Goal: Check status: Check status

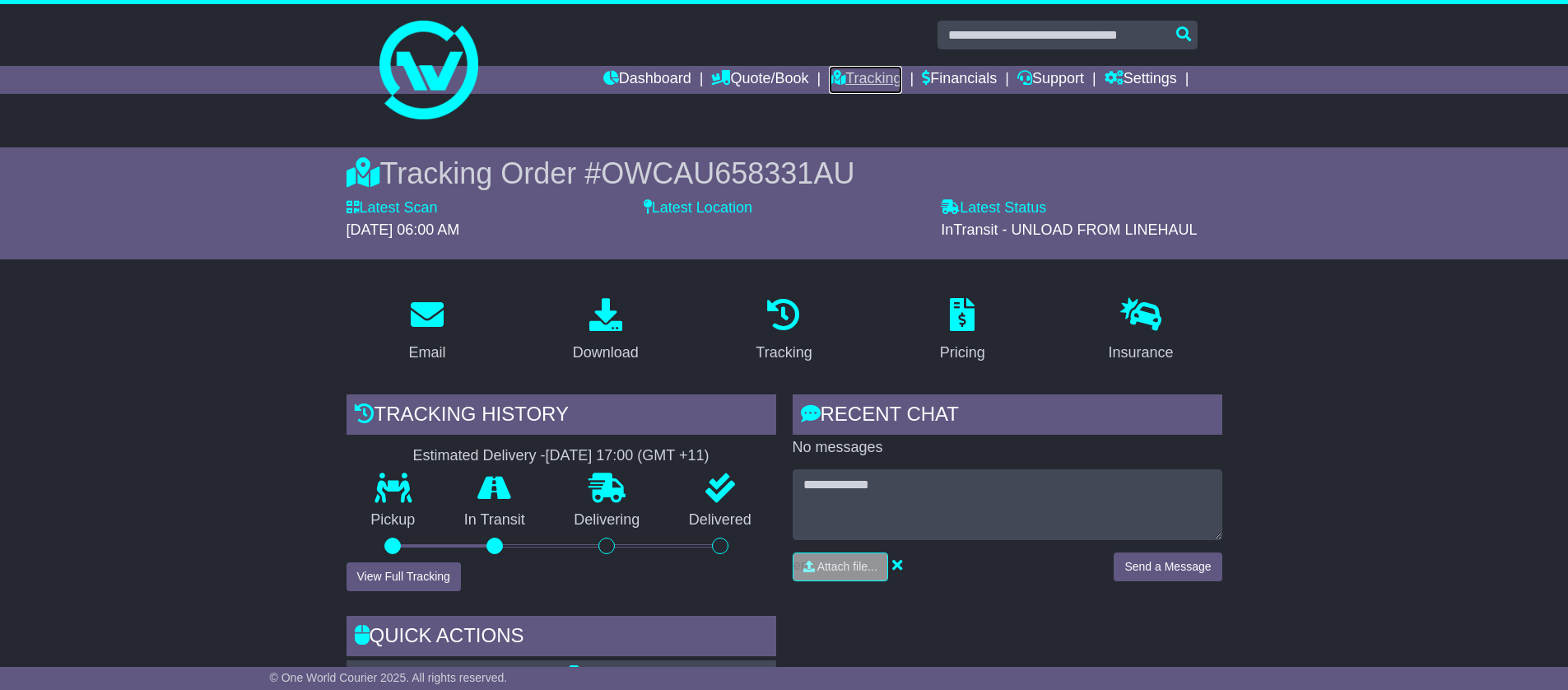
click at [857, 74] on link "Tracking" at bounding box center [865, 80] width 73 height 28
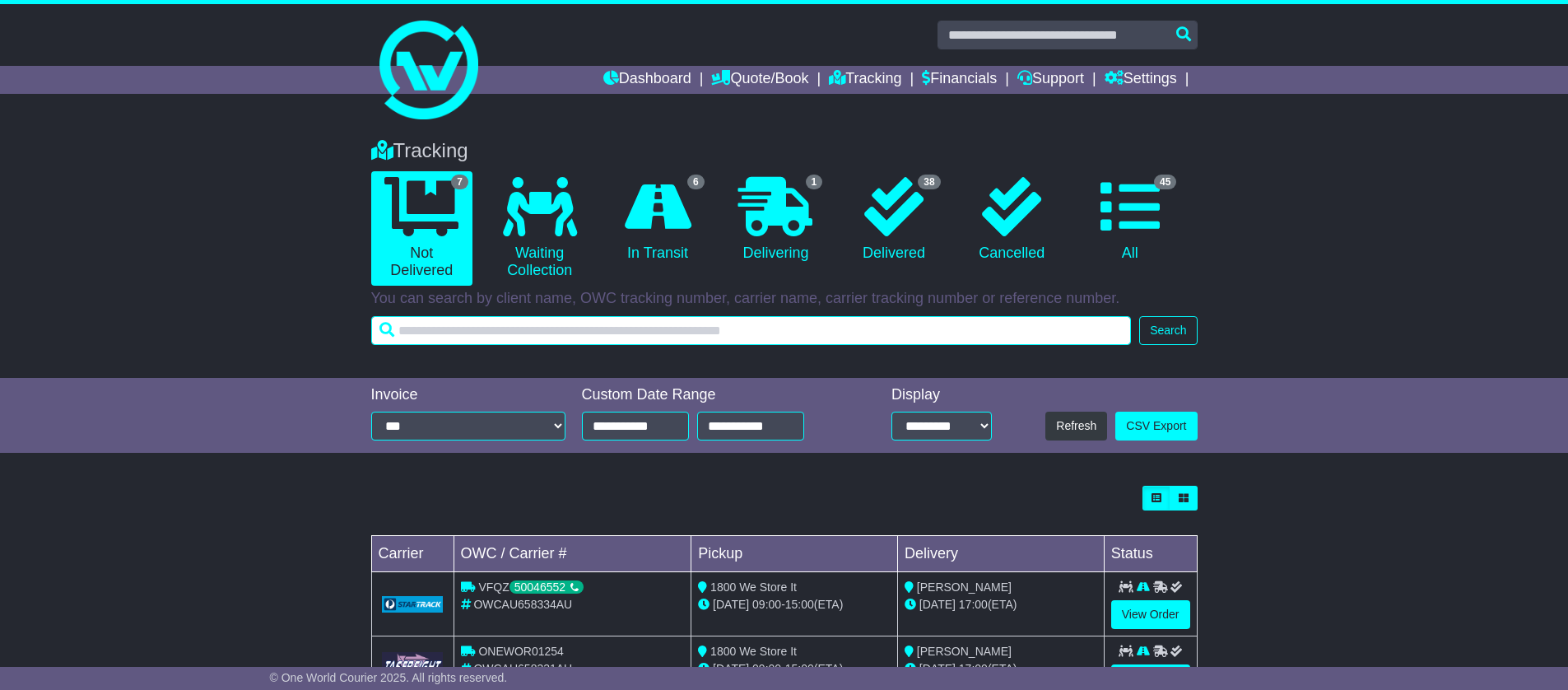
click at [840, 337] on input "text" at bounding box center [752, 331] width 761 height 29
paste input "**********"
type input "**********"
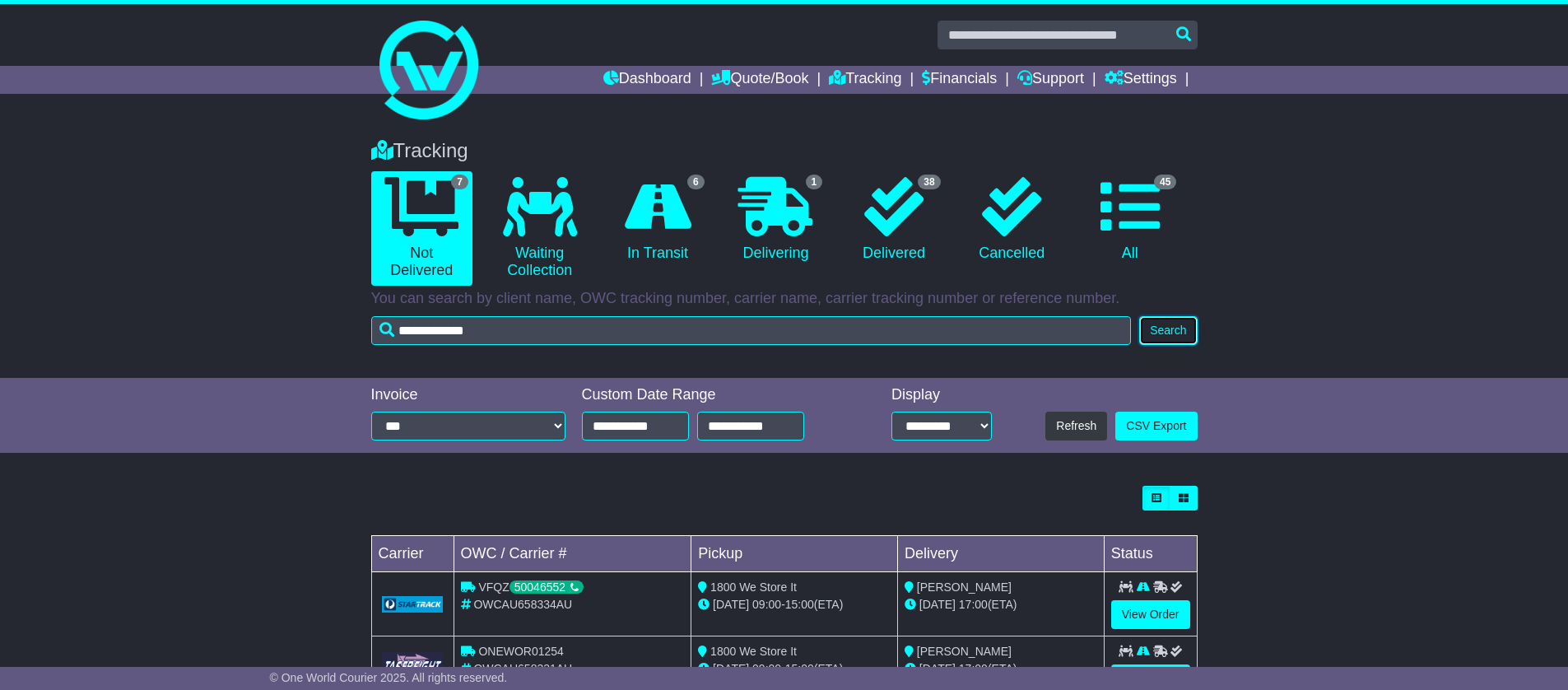
click at [1153, 323] on button "Search" at bounding box center [1168, 331] width 58 height 29
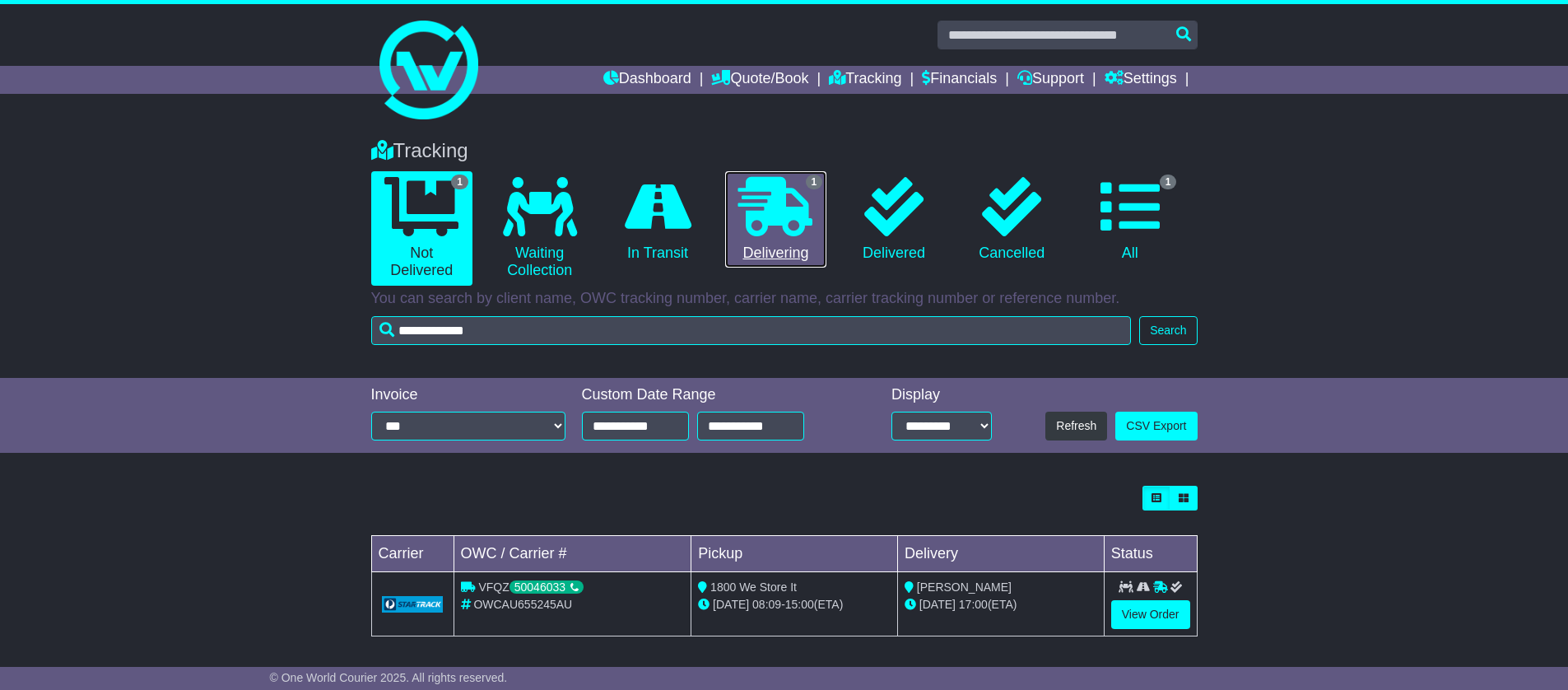
click at [777, 222] on icon at bounding box center [775, 207] width 74 height 60
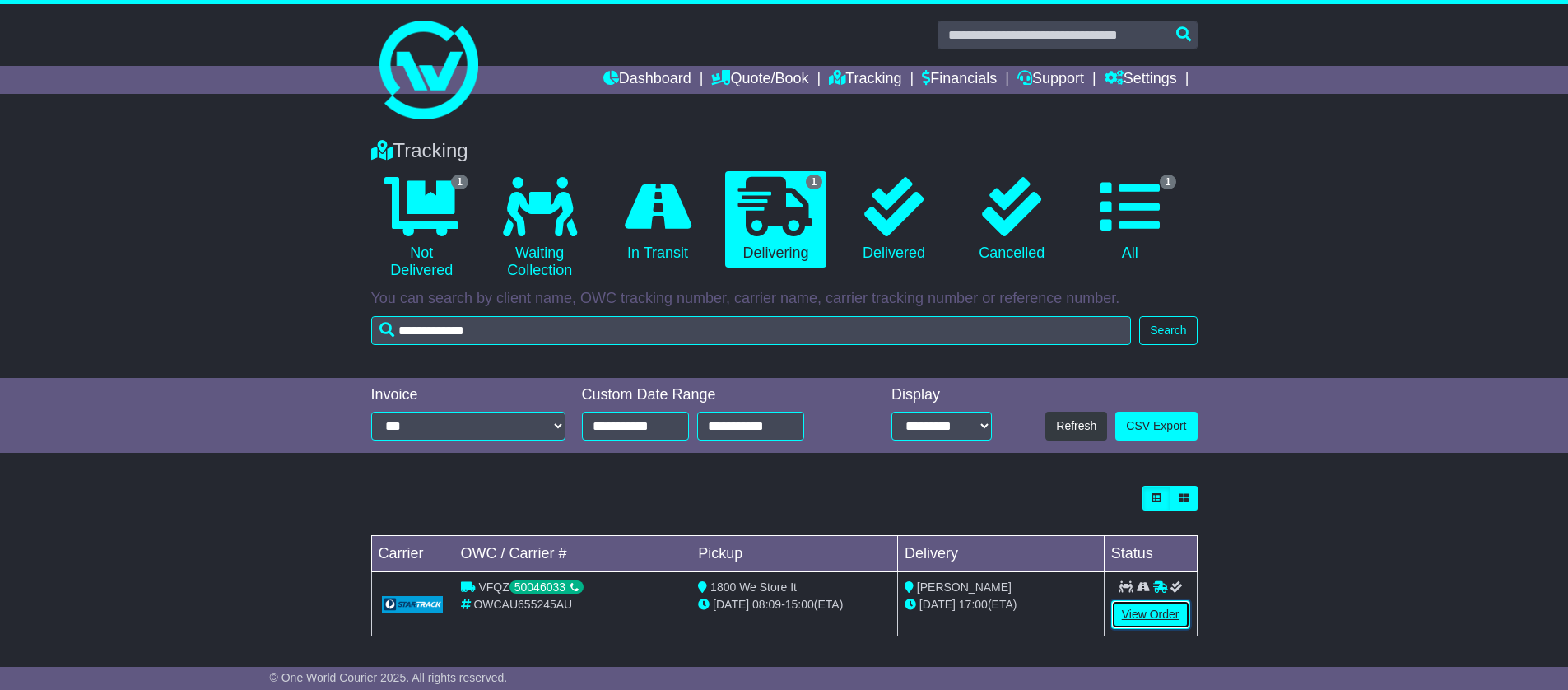
click at [1164, 613] on link "View Order" at bounding box center [1151, 615] width 79 height 29
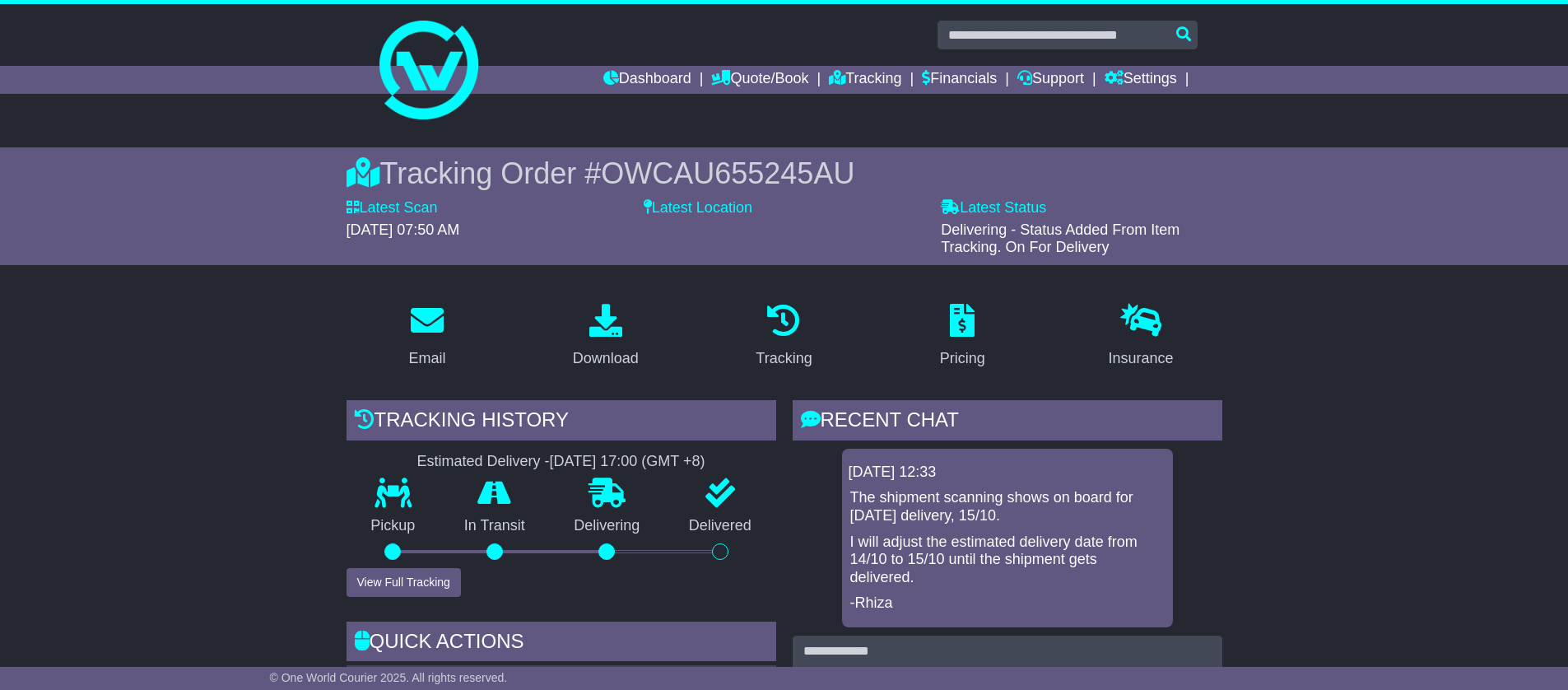
click at [856, 76] on link "Tracking" at bounding box center [865, 80] width 73 height 28
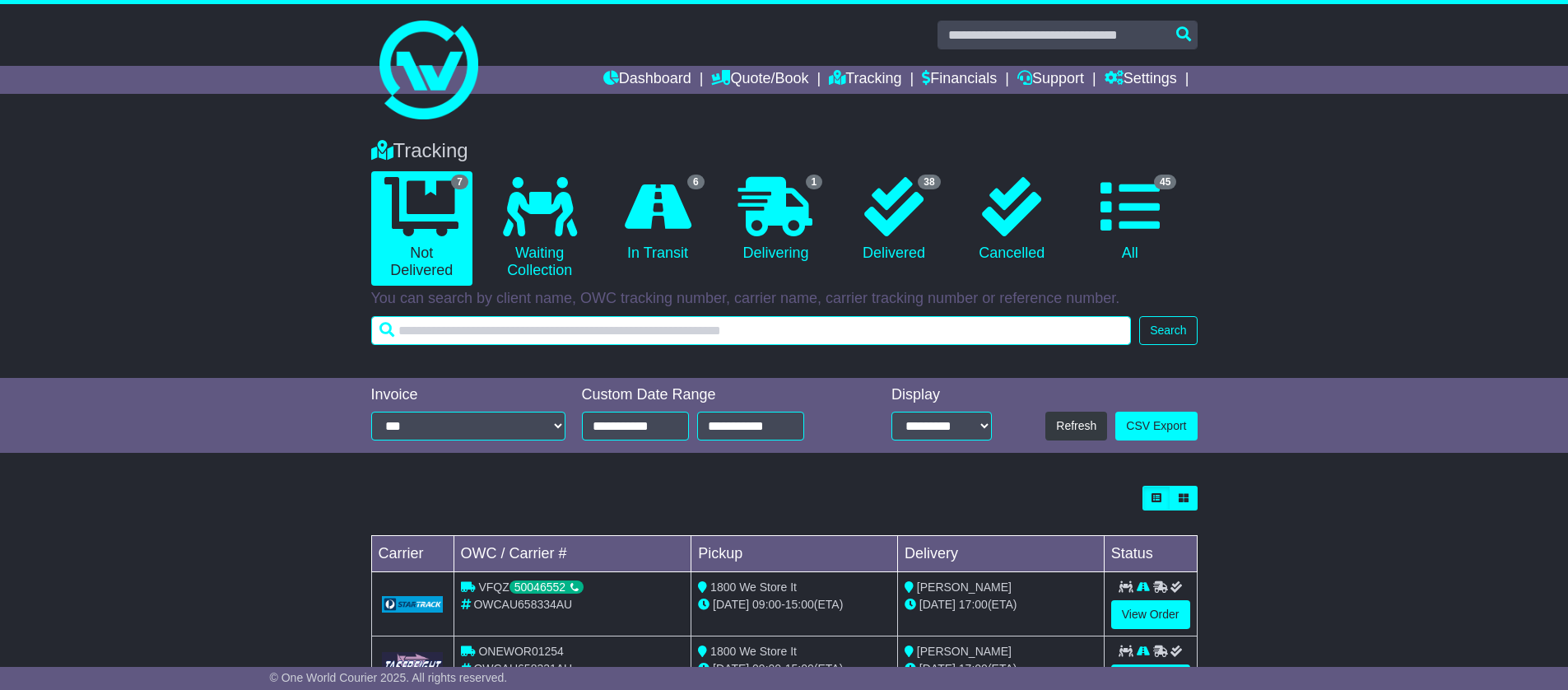
click at [774, 333] on input "text" at bounding box center [752, 331] width 761 height 29
paste input "**********"
type input "**********"
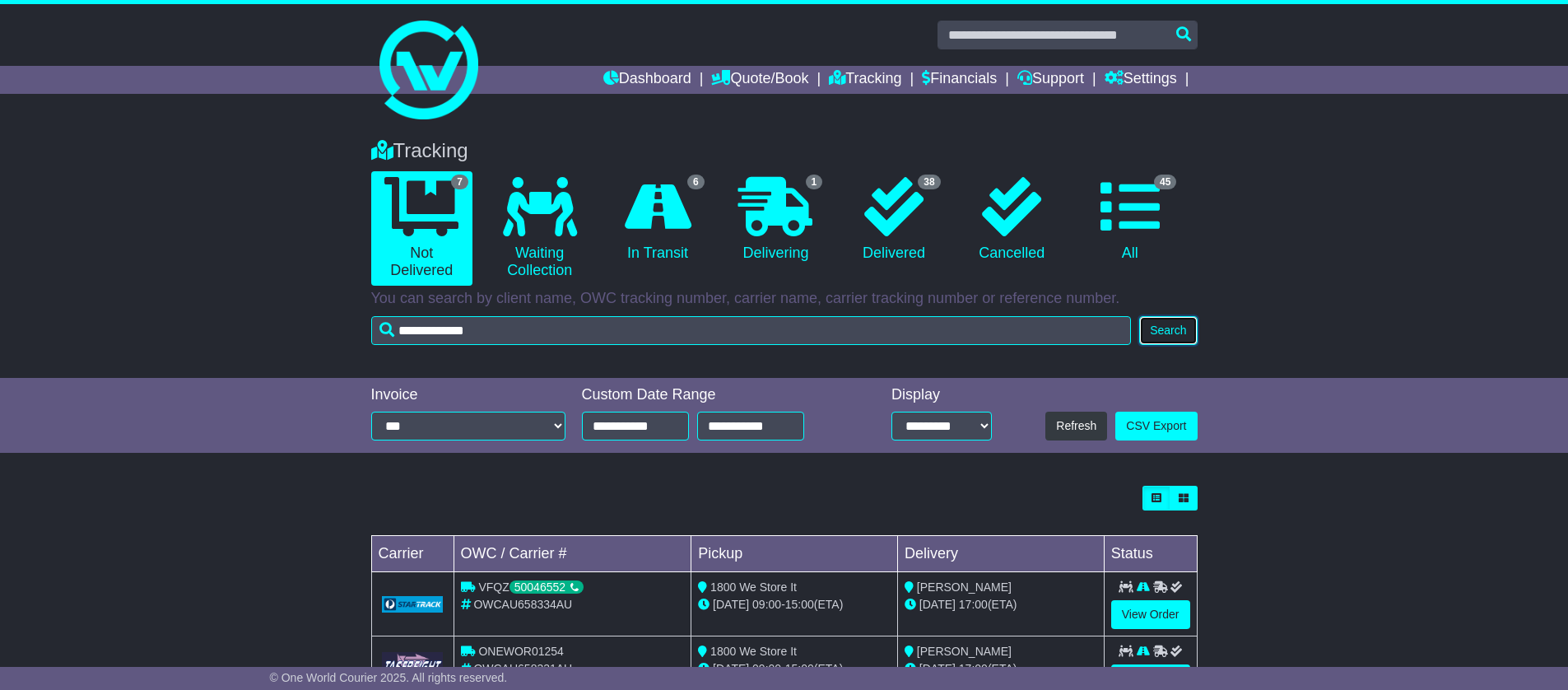
click at [1186, 329] on button "Search" at bounding box center [1168, 331] width 58 height 29
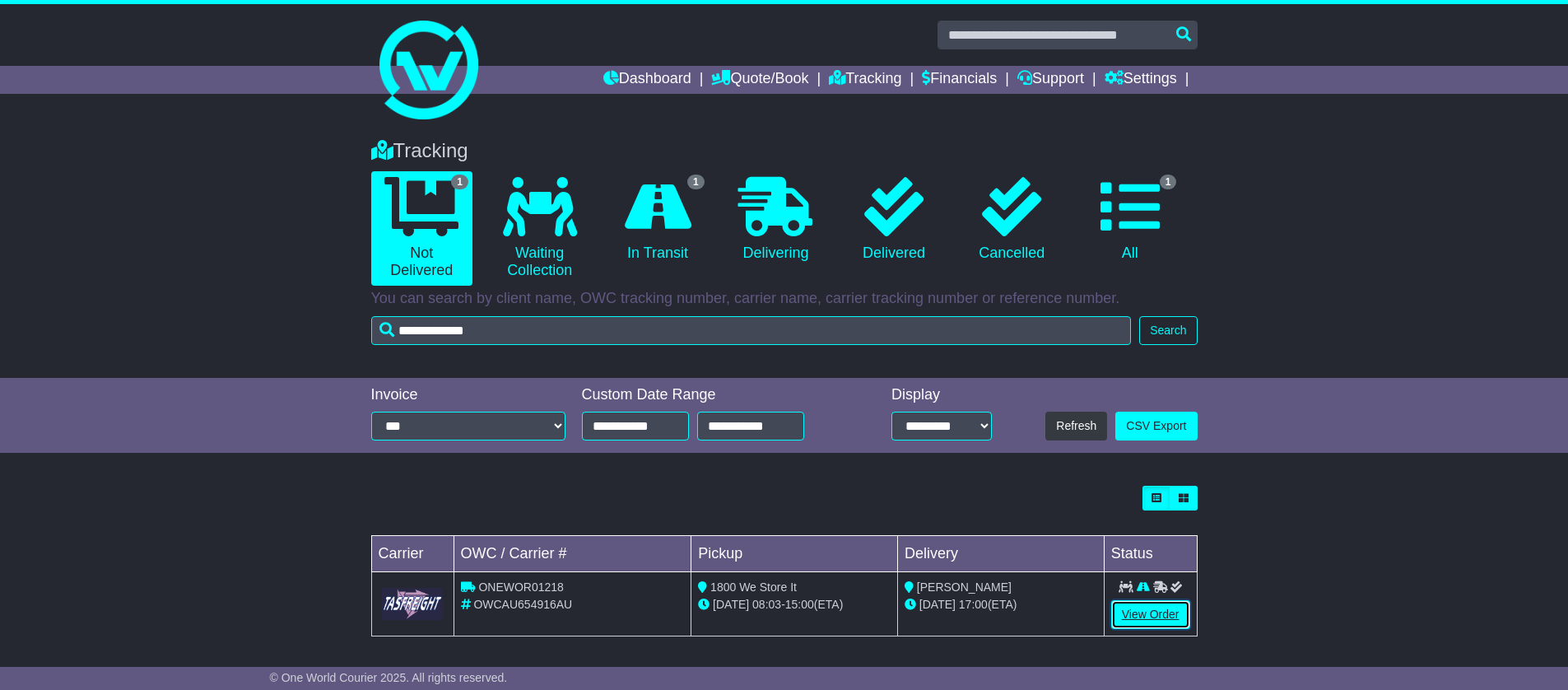
click at [1146, 622] on link "View Order" at bounding box center [1151, 615] width 79 height 29
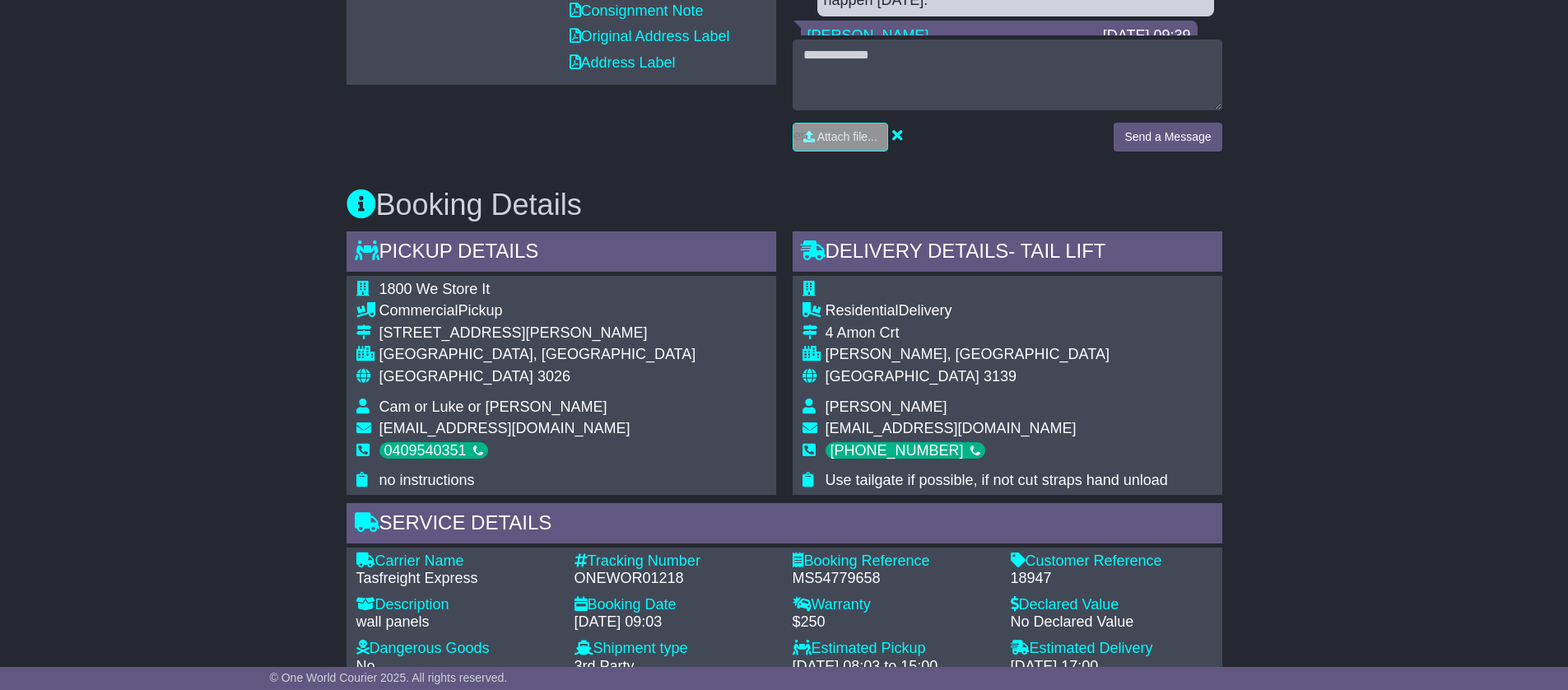
scroll to position [836, 0]
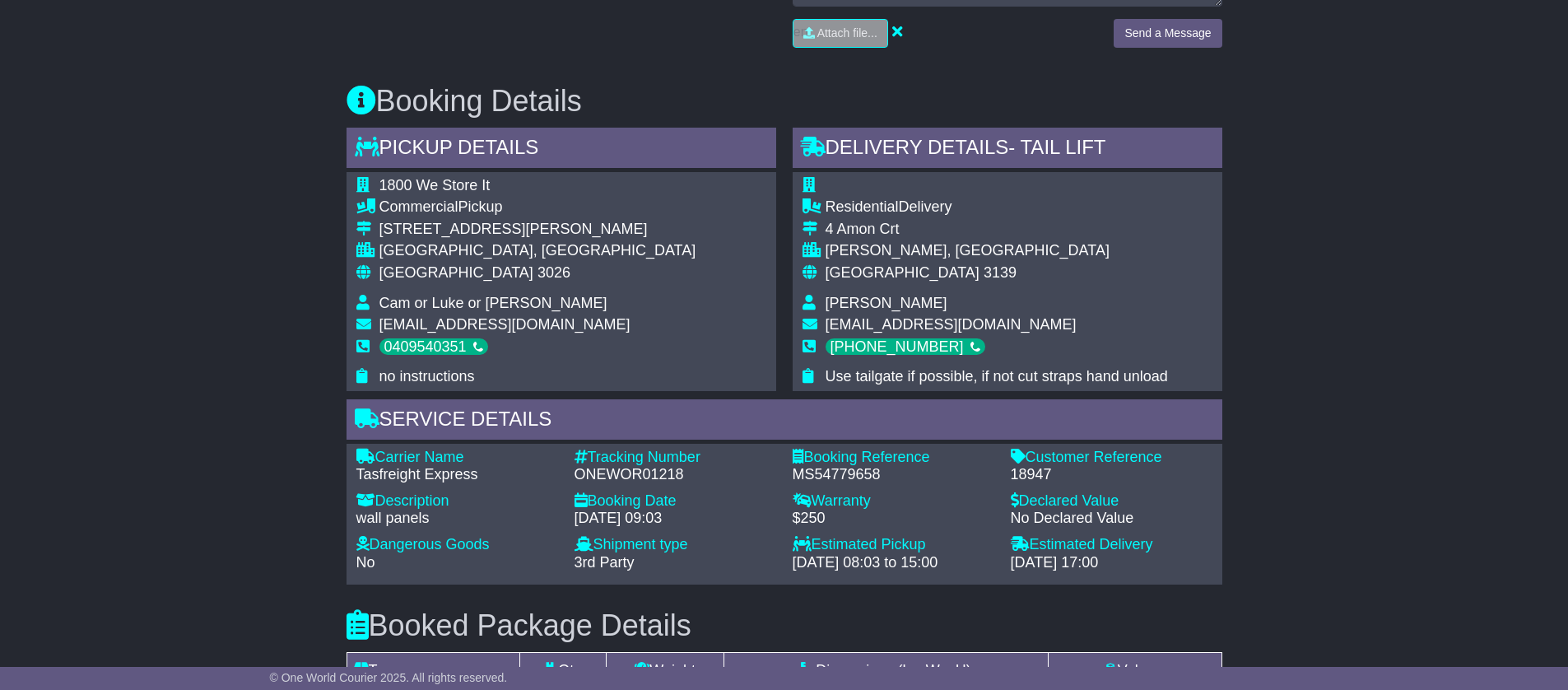
click at [1065, 561] on div "[DATE] 17:00" at bounding box center [1111, 563] width 202 height 18
drag, startPoint x: 1014, startPoint y: 565, endPoint x: 1073, endPoint y: 565, distance: 59.0
click at [1073, 565] on div "[DATE] 17:00" at bounding box center [1111, 563] width 202 height 18
drag, startPoint x: 1091, startPoint y: 561, endPoint x: 1002, endPoint y: 564, distance: 89.1
click at [1003, 564] on div "Estimated Delivery - [DATE] 17:00" at bounding box center [1111, 553] width 218 height 35
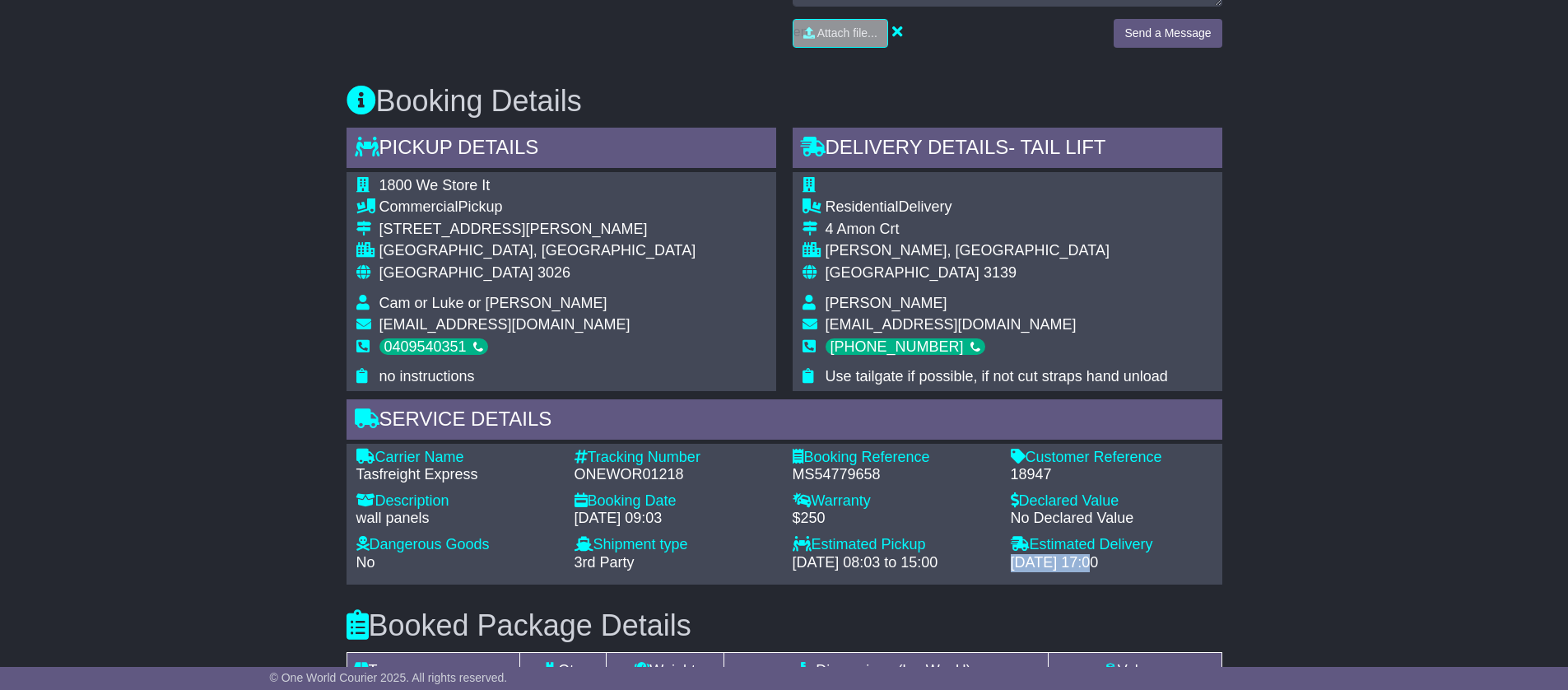
copy div "[DATE]"
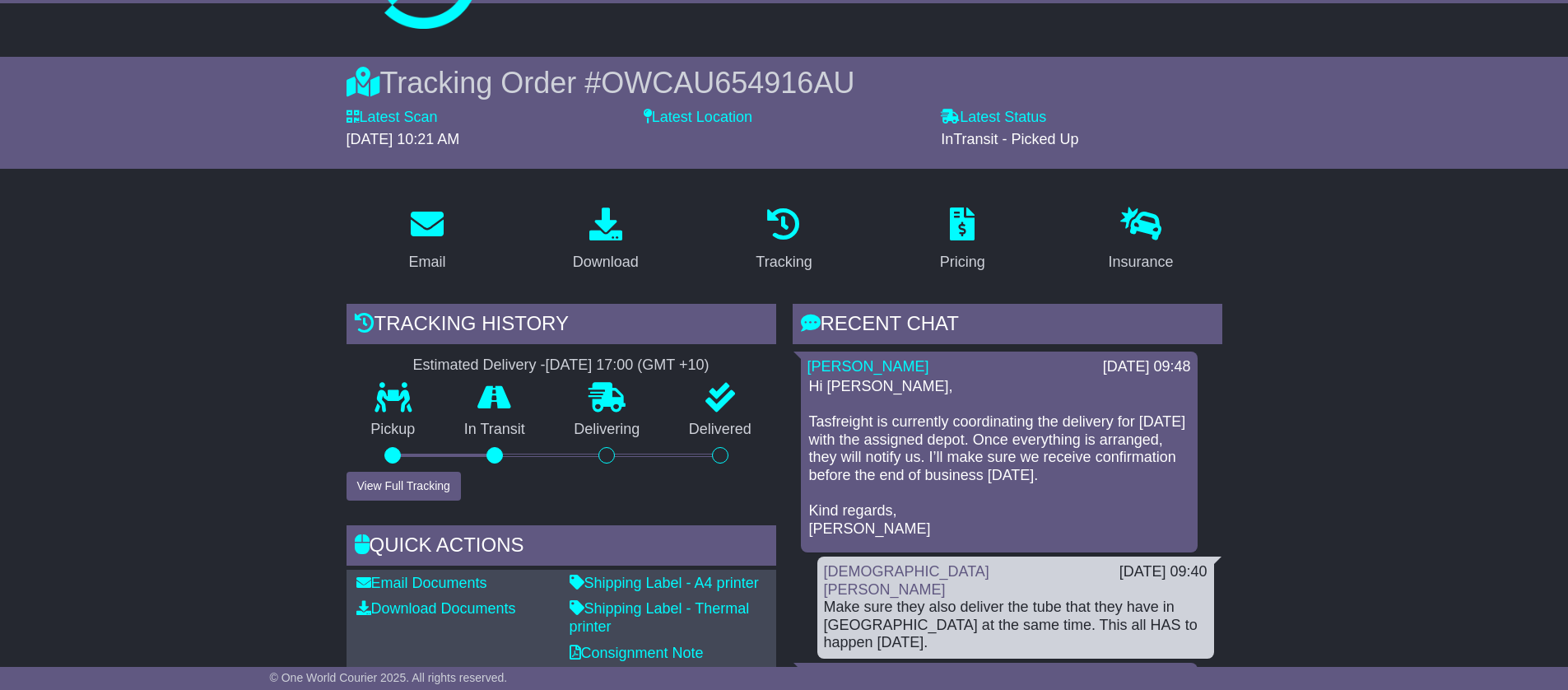
scroll to position [92, 0]
